Goal: Task Accomplishment & Management: Use online tool/utility

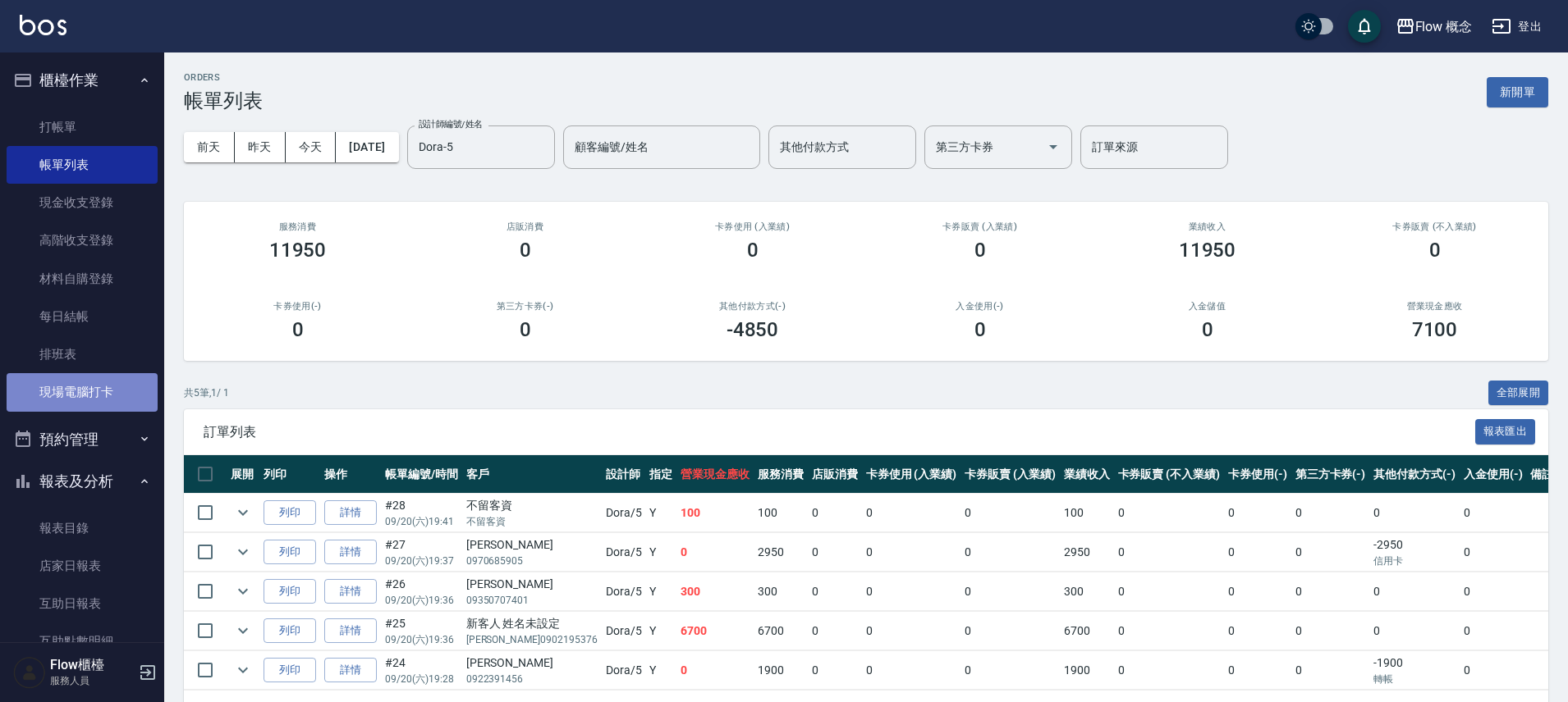
click at [91, 400] on link "現場電腦打卡" at bounding box center [82, 392] width 151 height 38
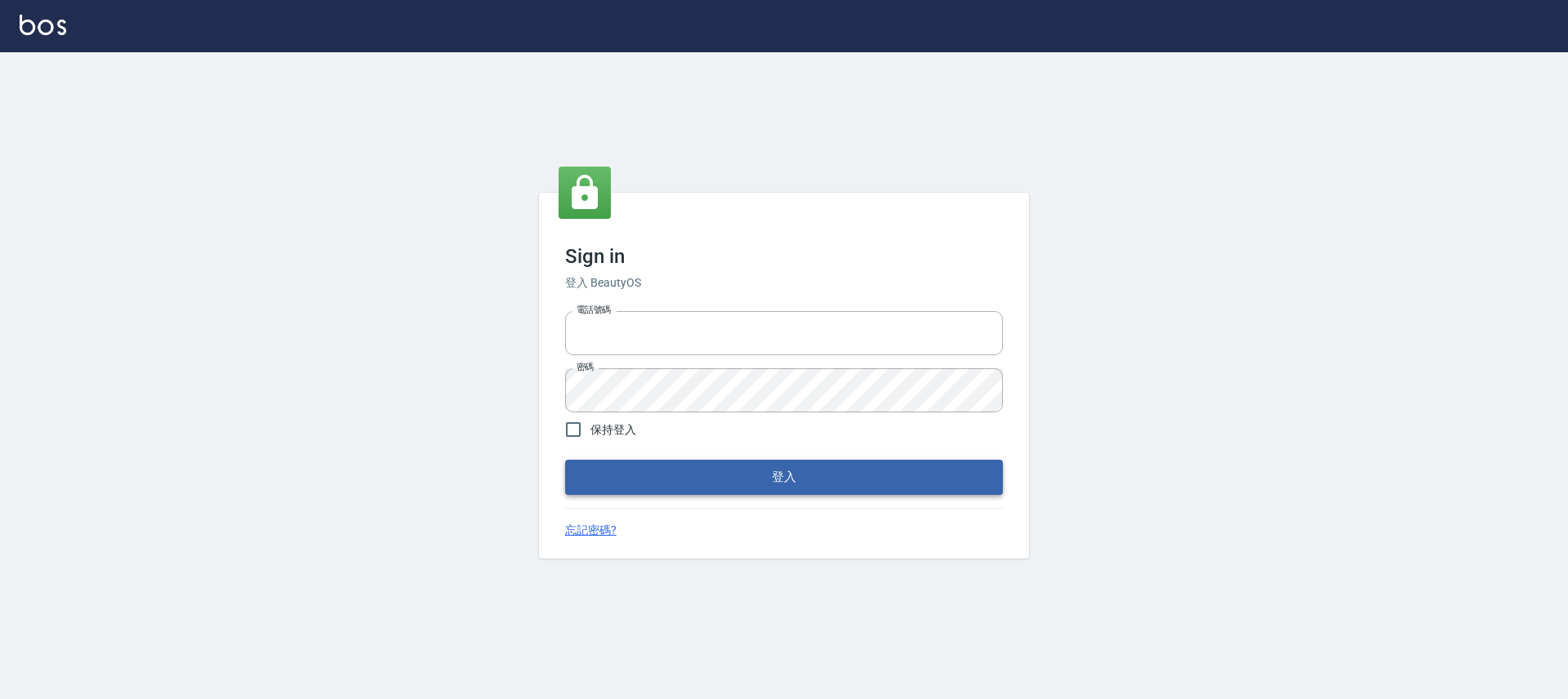
type input "25170116"
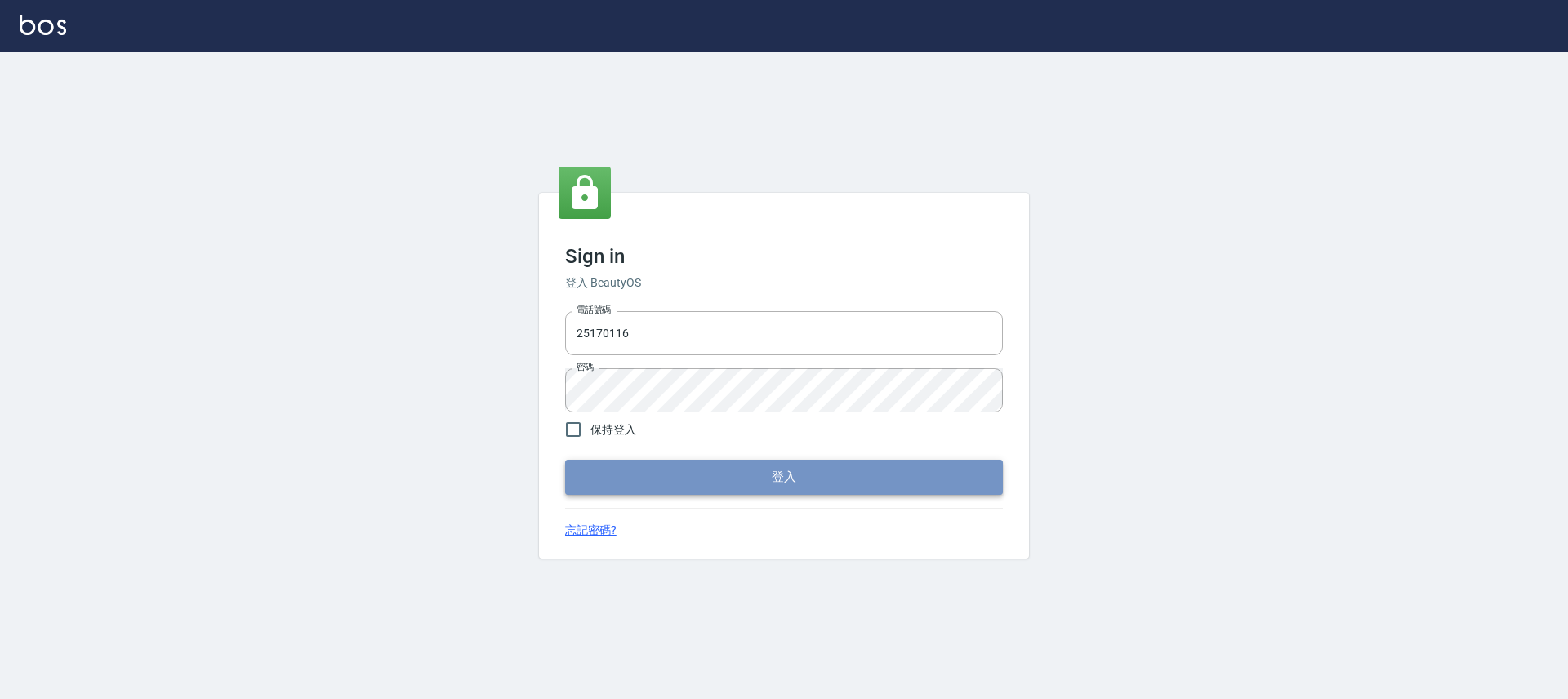
click at [780, 488] on button "登入" at bounding box center [783, 476] width 437 height 34
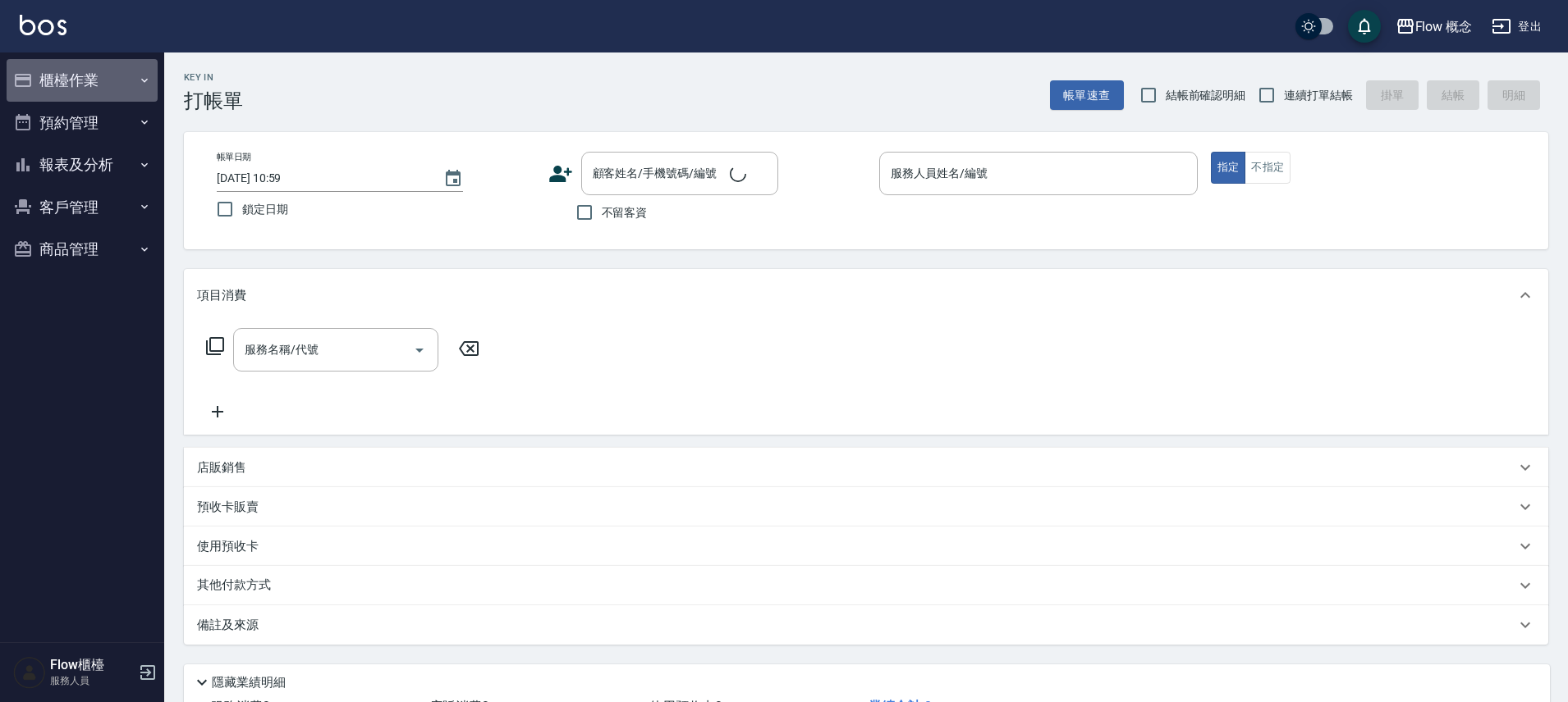
click at [122, 84] on button "櫃檯作業" at bounding box center [82, 80] width 151 height 43
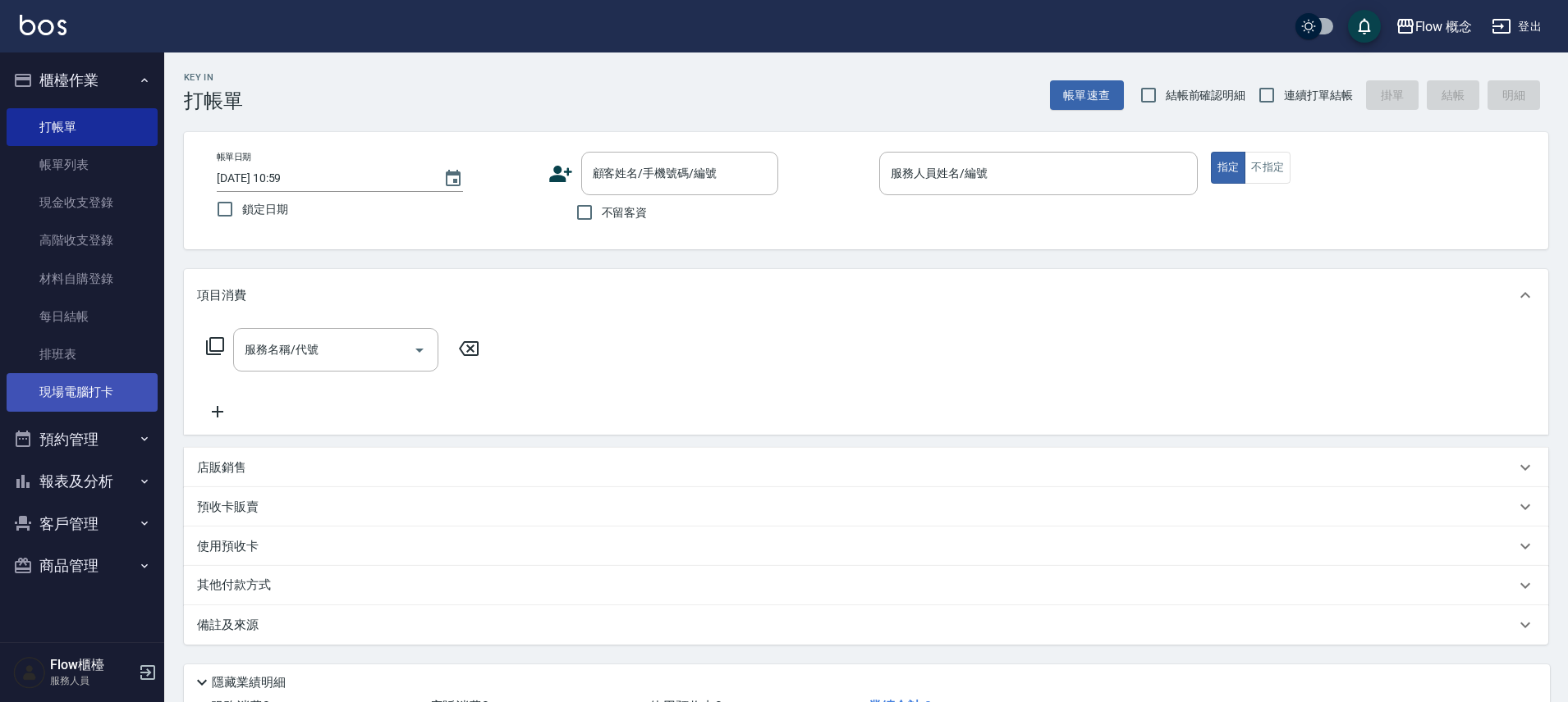
click at [97, 388] on link "現場電腦打卡" at bounding box center [82, 392] width 151 height 38
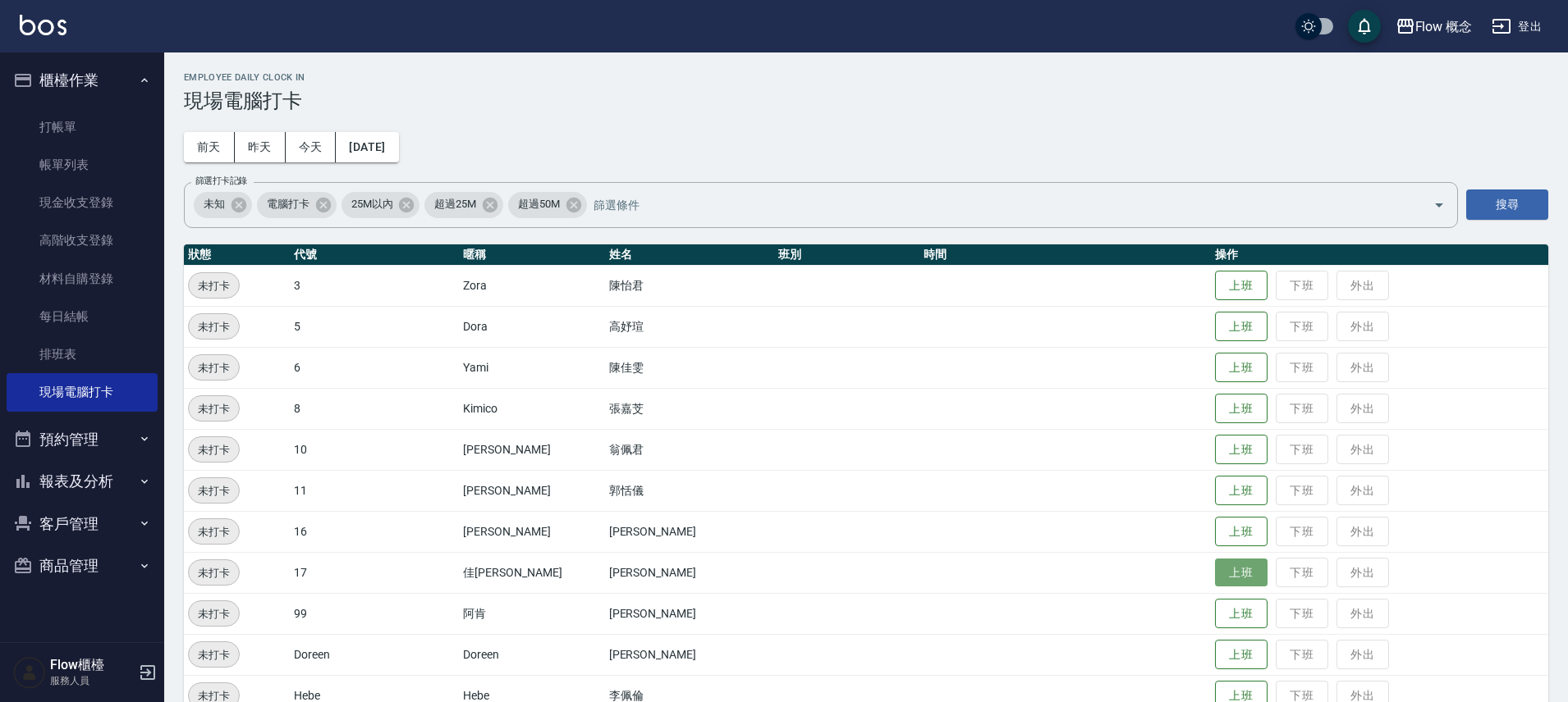
click at [1215, 574] on button "上班" at bounding box center [1241, 573] width 53 height 29
